Goal: Information Seeking & Learning: Learn about a topic

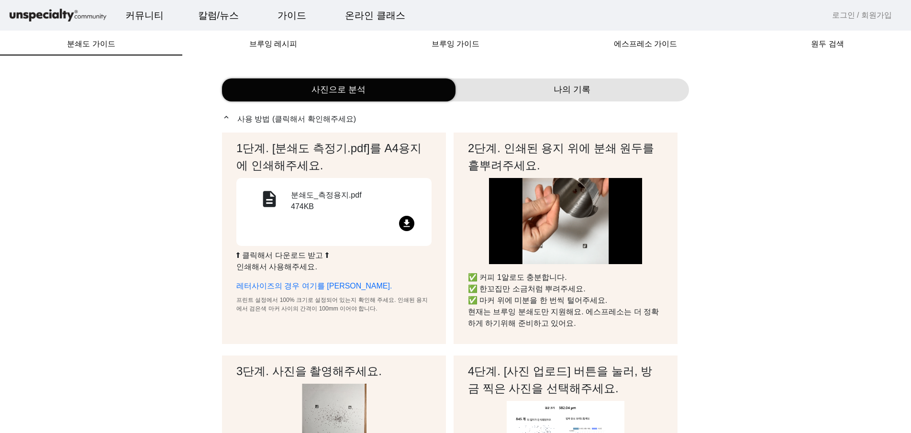
click at [413, 226] on mat-icon "file_download" at bounding box center [406, 223] width 15 height 15
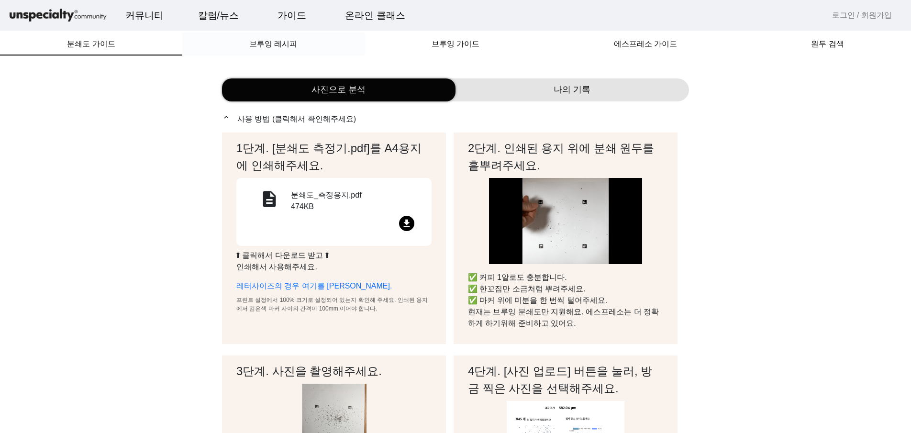
click at [277, 46] on span "브루잉 레시피" at bounding box center [273, 44] width 48 height 8
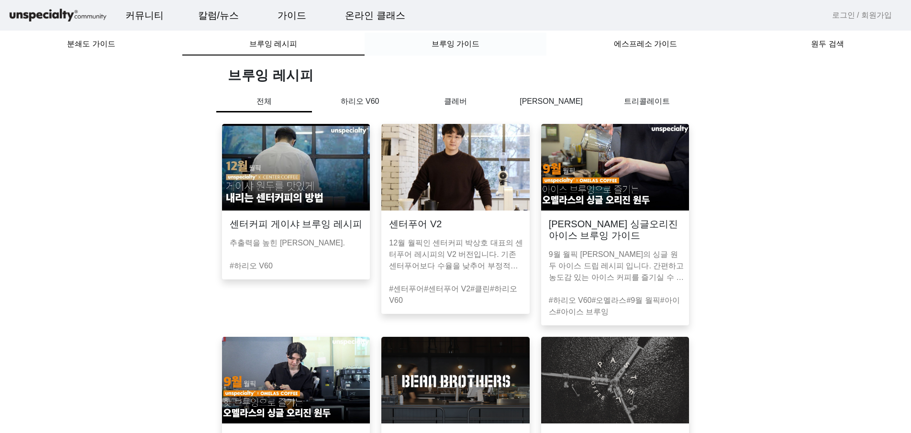
click at [459, 41] on span "브루잉 가이드" at bounding box center [456, 44] width 48 height 8
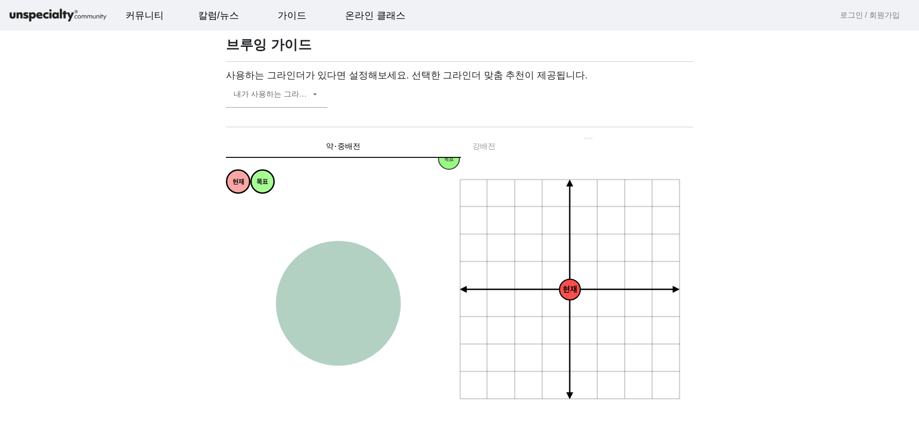
scroll to position [48, 0]
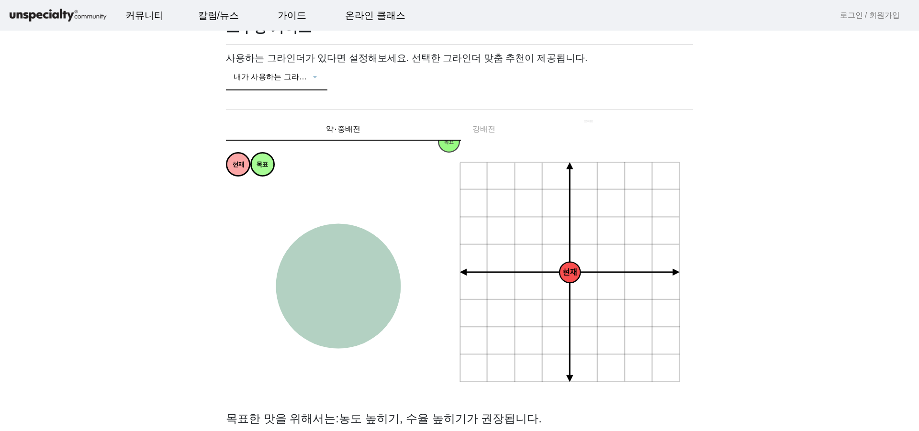
click at [317, 78] on icon at bounding box center [315, 76] width 10 height 11
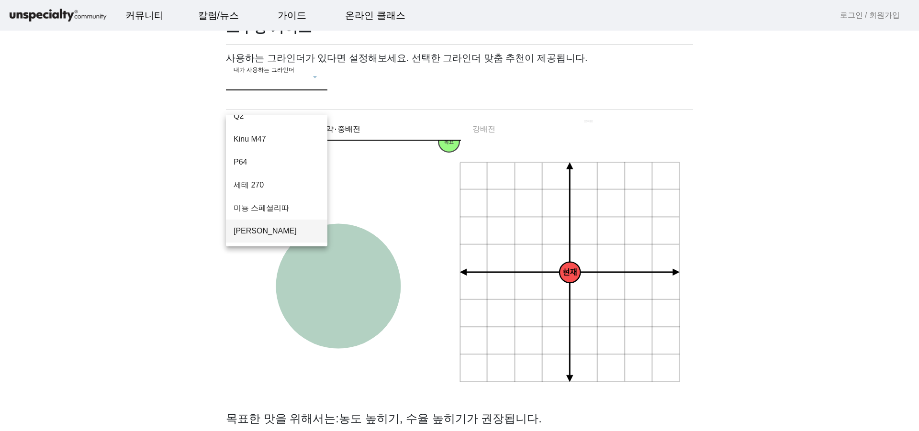
scroll to position [0, 0]
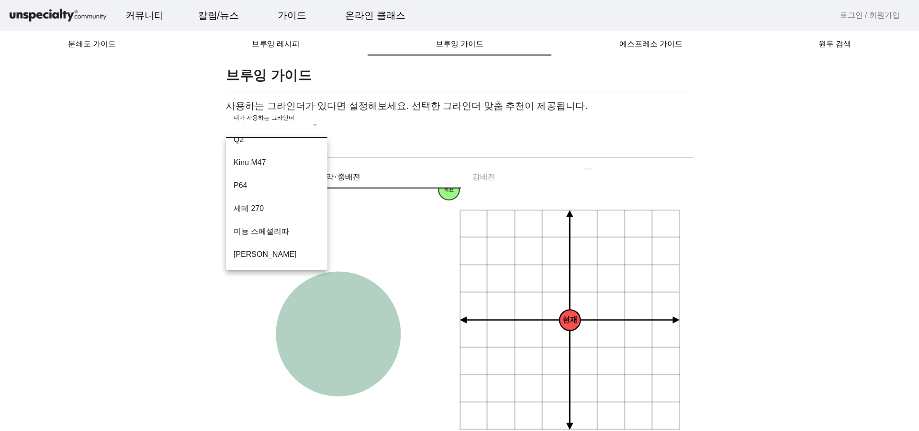
click at [361, 119] on div at bounding box center [459, 215] width 919 height 431
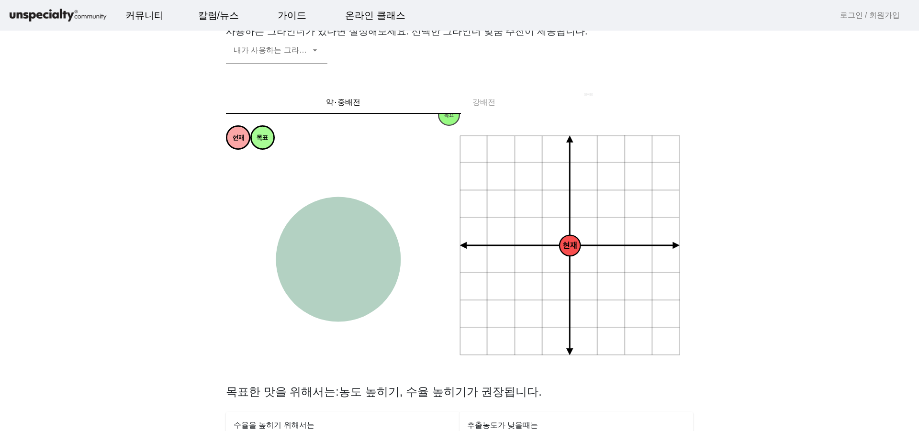
scroll to position [96, 0]
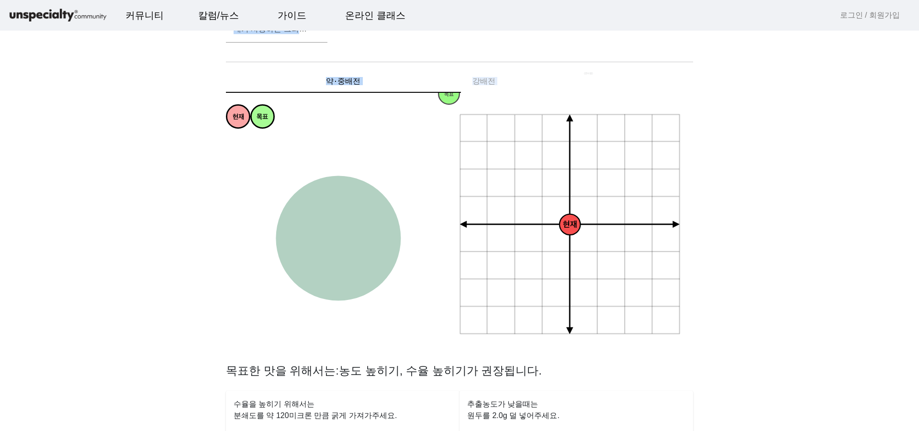
drag, startPoint x: 213, startPoint y: 55, endPoint x: 465, endPoint y: 187, distance: 284.0
click at [527, 212] on app-brewing-compass "브루잉 가이드 사용하는 그라인더가 있다면 설정해보세요. 선택한 그라인더 맞춤 추천이 제공됩니다. 내가 사용하는 그라인더 약⋅중배전 강배전 현재…" at bounding box center [459, 427] width 896 height 912
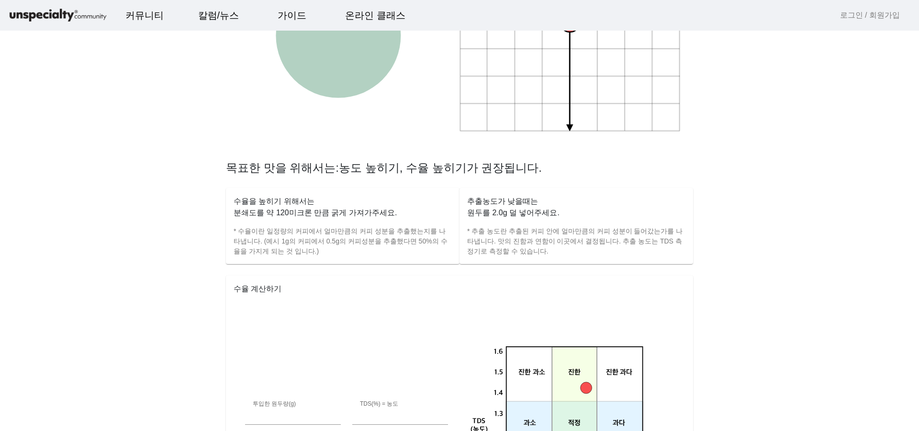
scroll to position [383, 0]
